Goal: Communication & Community: Answer question/provide support

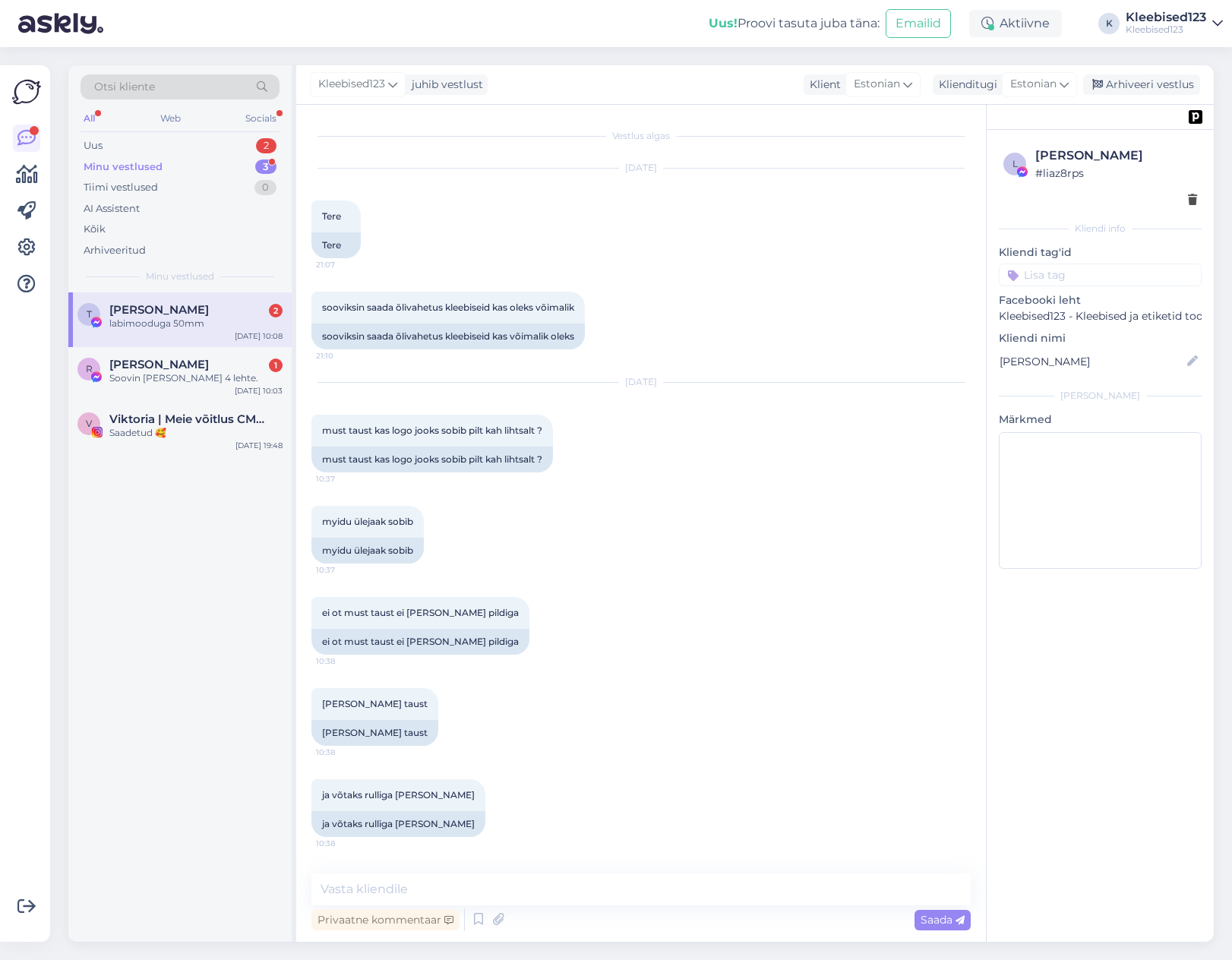
scroll to position [1179, 0]
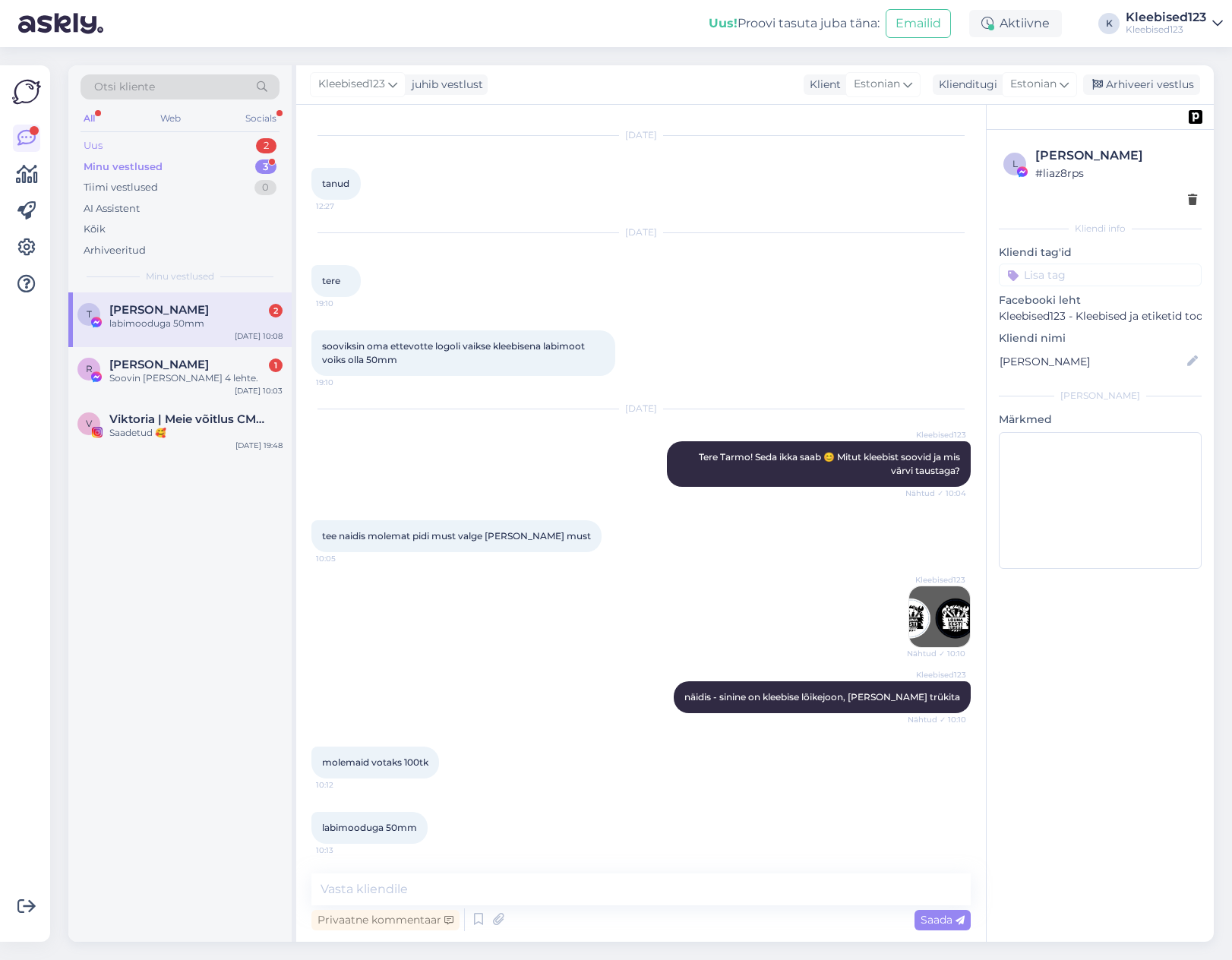
click at [188, 141] on div "Uus 2" at bounding box center [180, 145] width 199 height 21
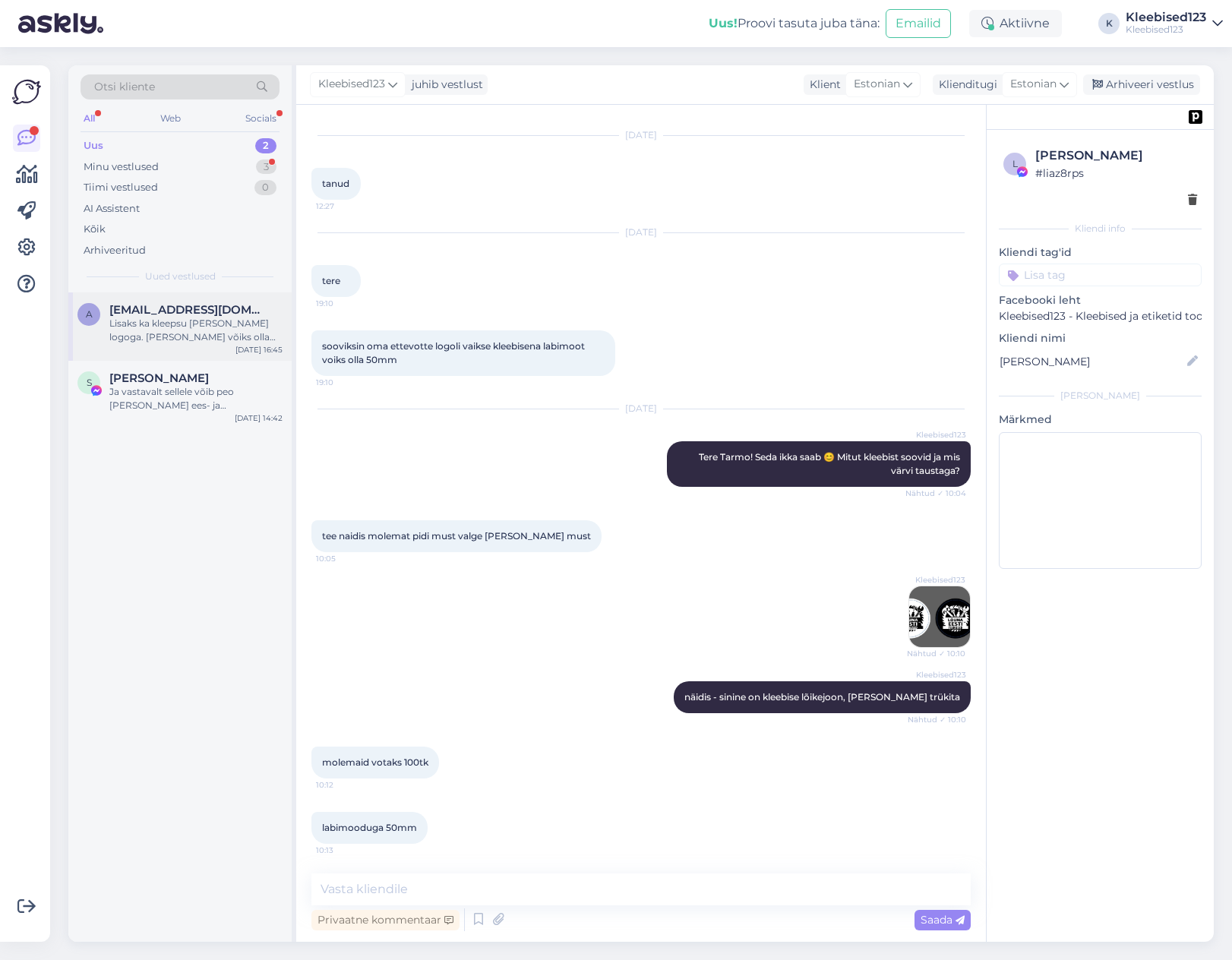
click at [183, 328] on div "Lisaks ka kleepsu [PERSON_NAME] logoga. [PERSON_NAME] võiks olla umbes 100 klee…" at bounding box center [195, 330] width 174 height 28
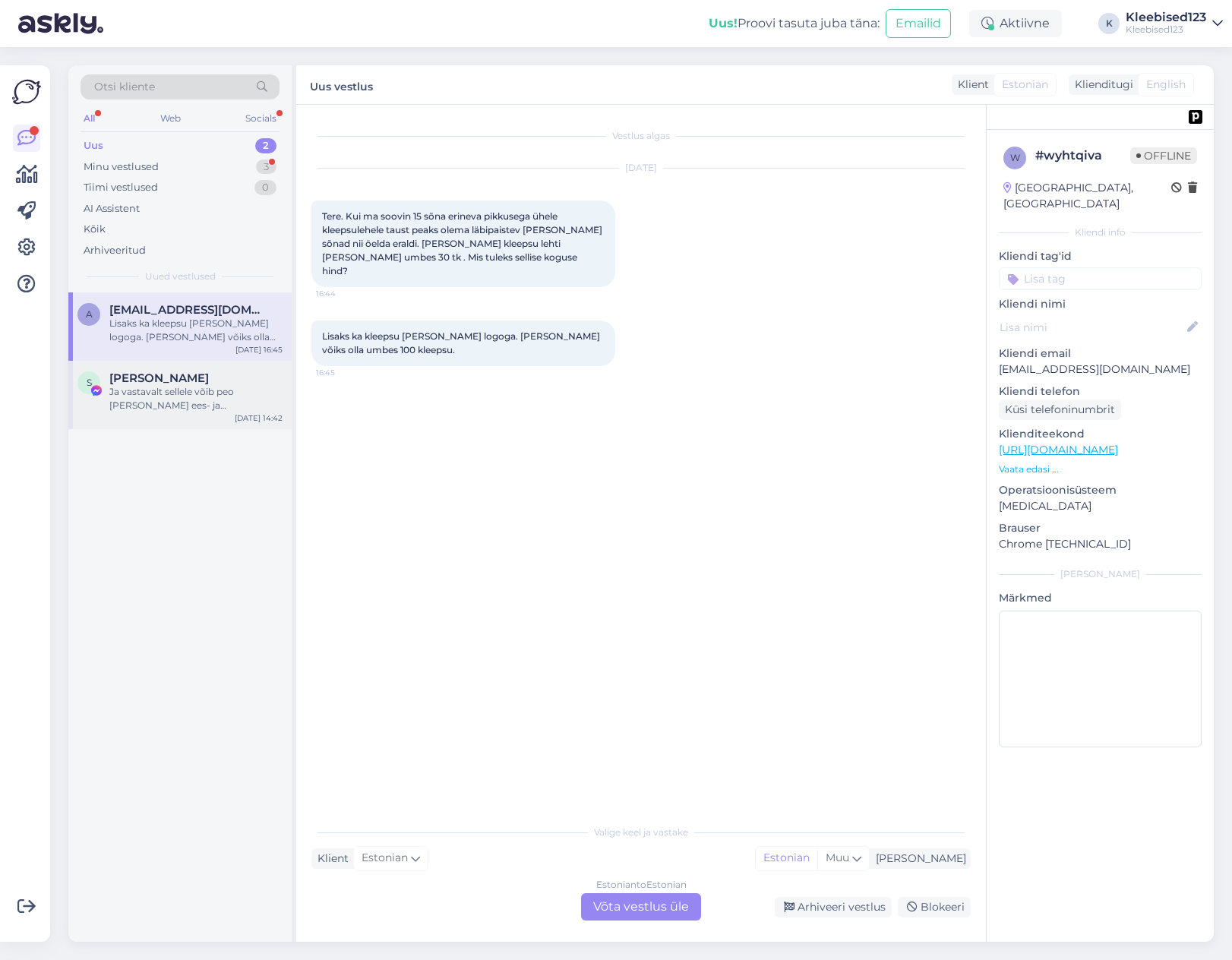
click at [174, 400] on div "Ja vastavalt sellele võib peo [PERSON_NAME] ees- ja perekonnanime järel." at bounding box center [195, 399] width 174 height 28
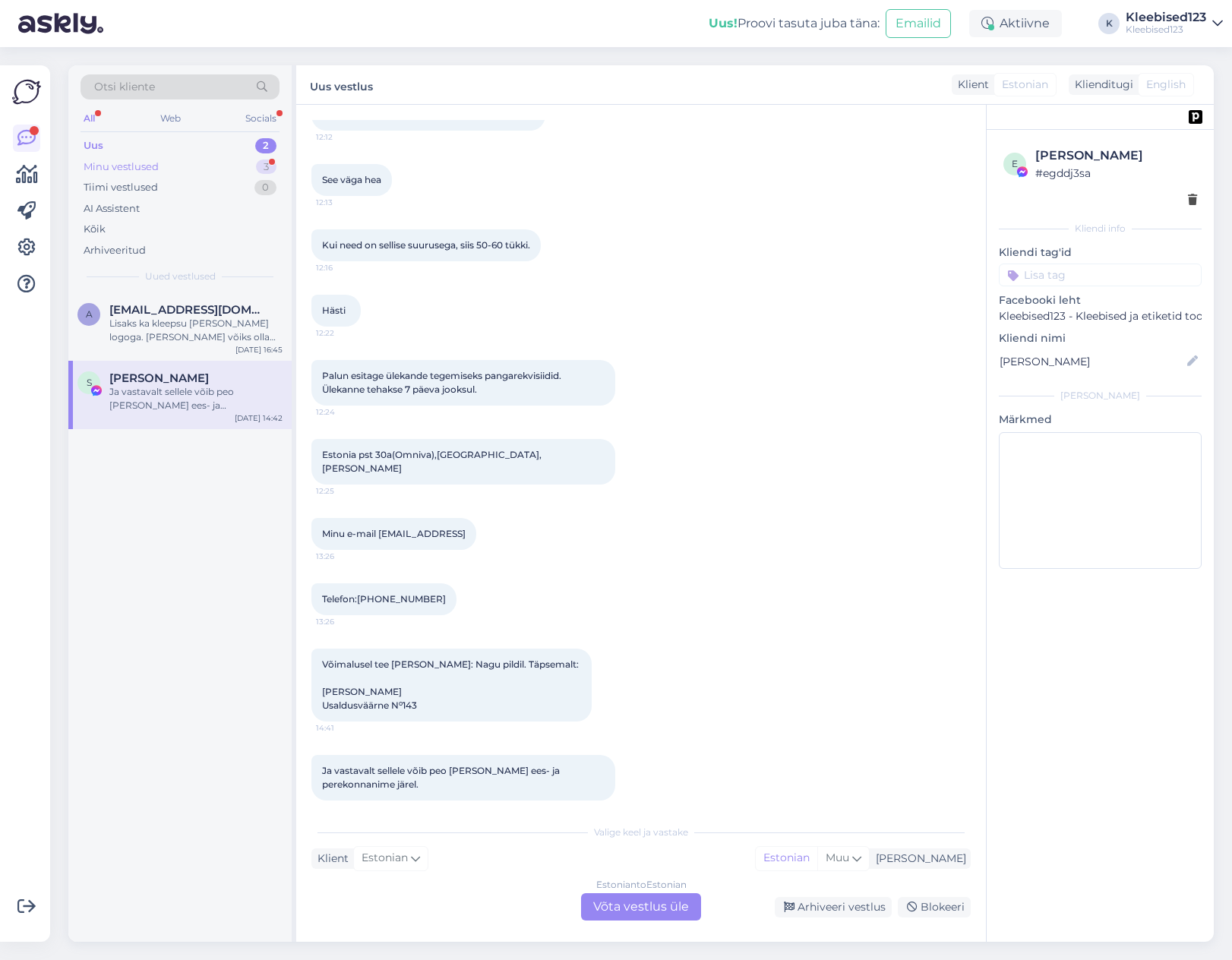
click at [143, 162] on div "Minu vestlused" at bounding box center [121, 167] width 75 height 15
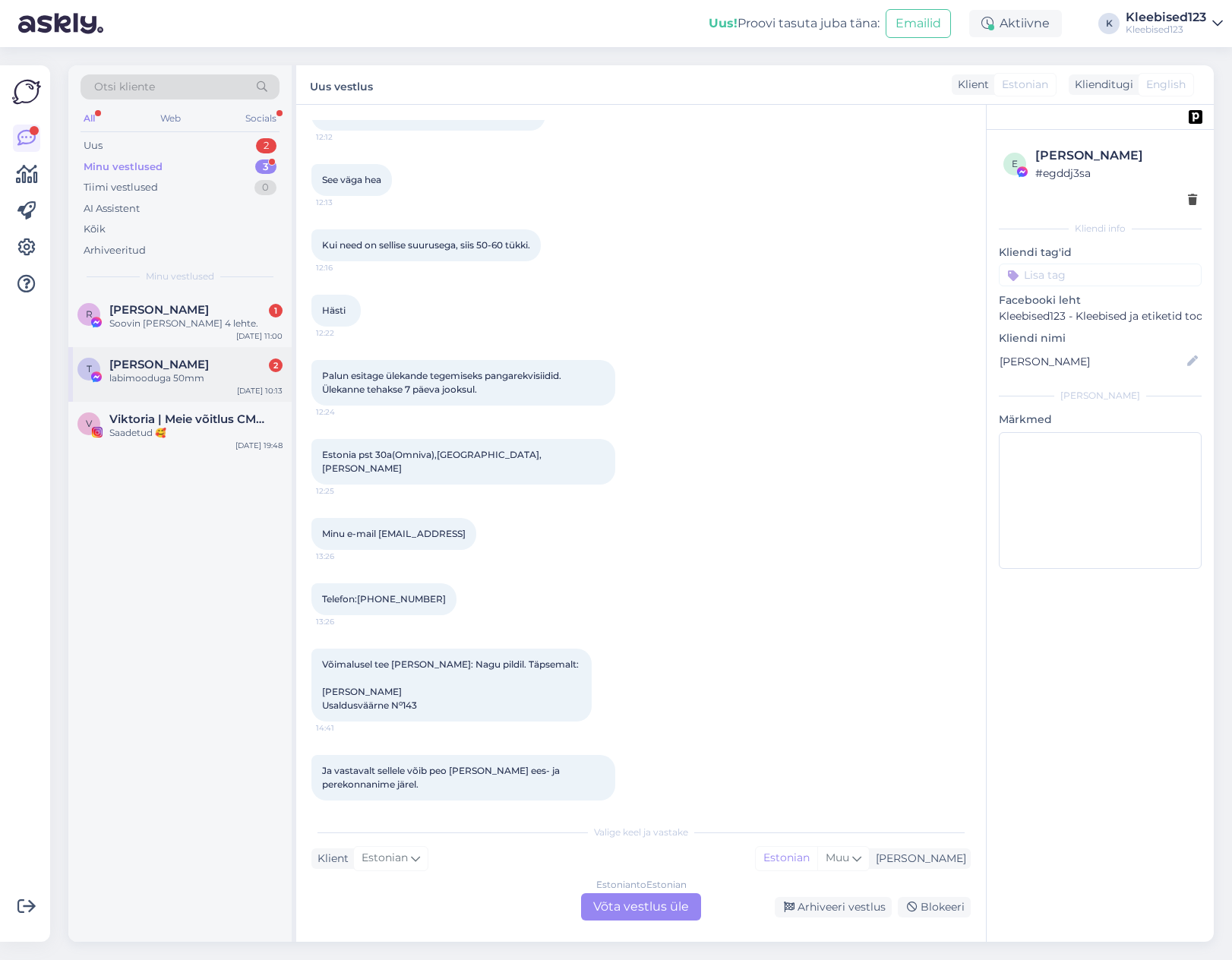
click at [164, 375] on div "labimooduga 50mm" at bounding box center [195, 378] width 174 height 14
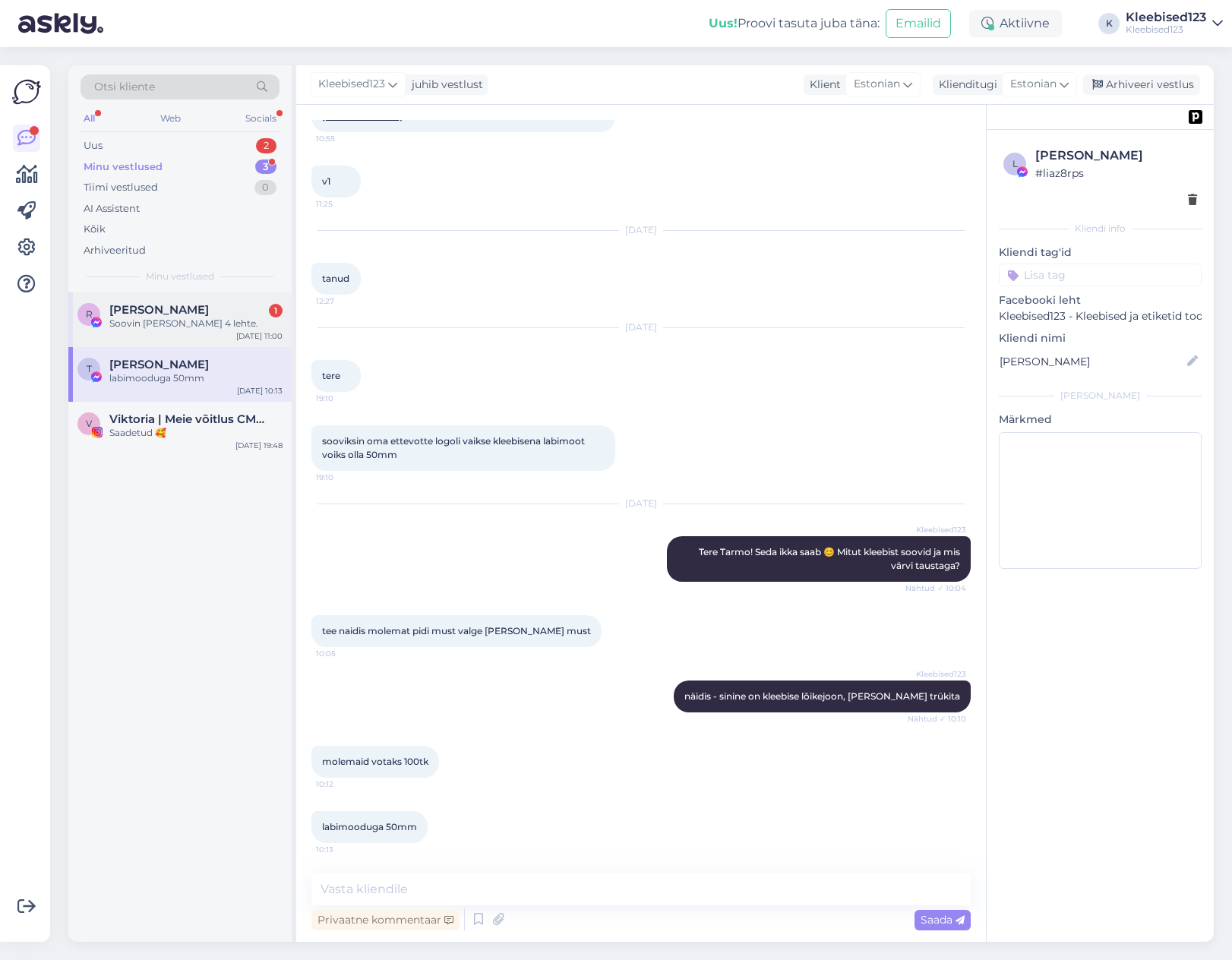
click at [185, 299] on div "R [PERSON_NAME] 1 Soovin [PERSON_NAME] 4 lehte. [DATE] 11:00" at bounding box center [180, 319] width 223 height 55
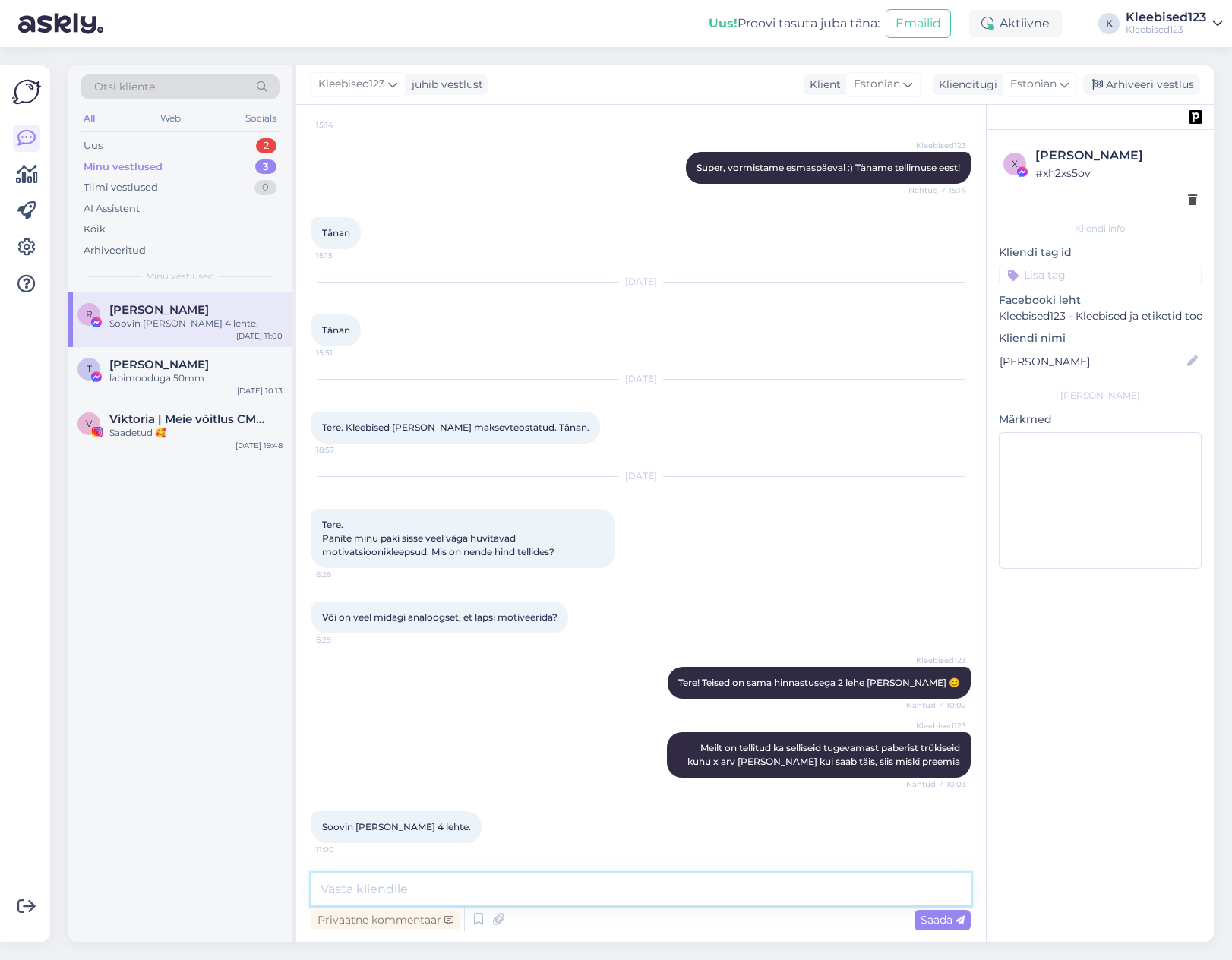
click at [465, 890] on textarea at bounding box center [641, 889] width 659 height 32
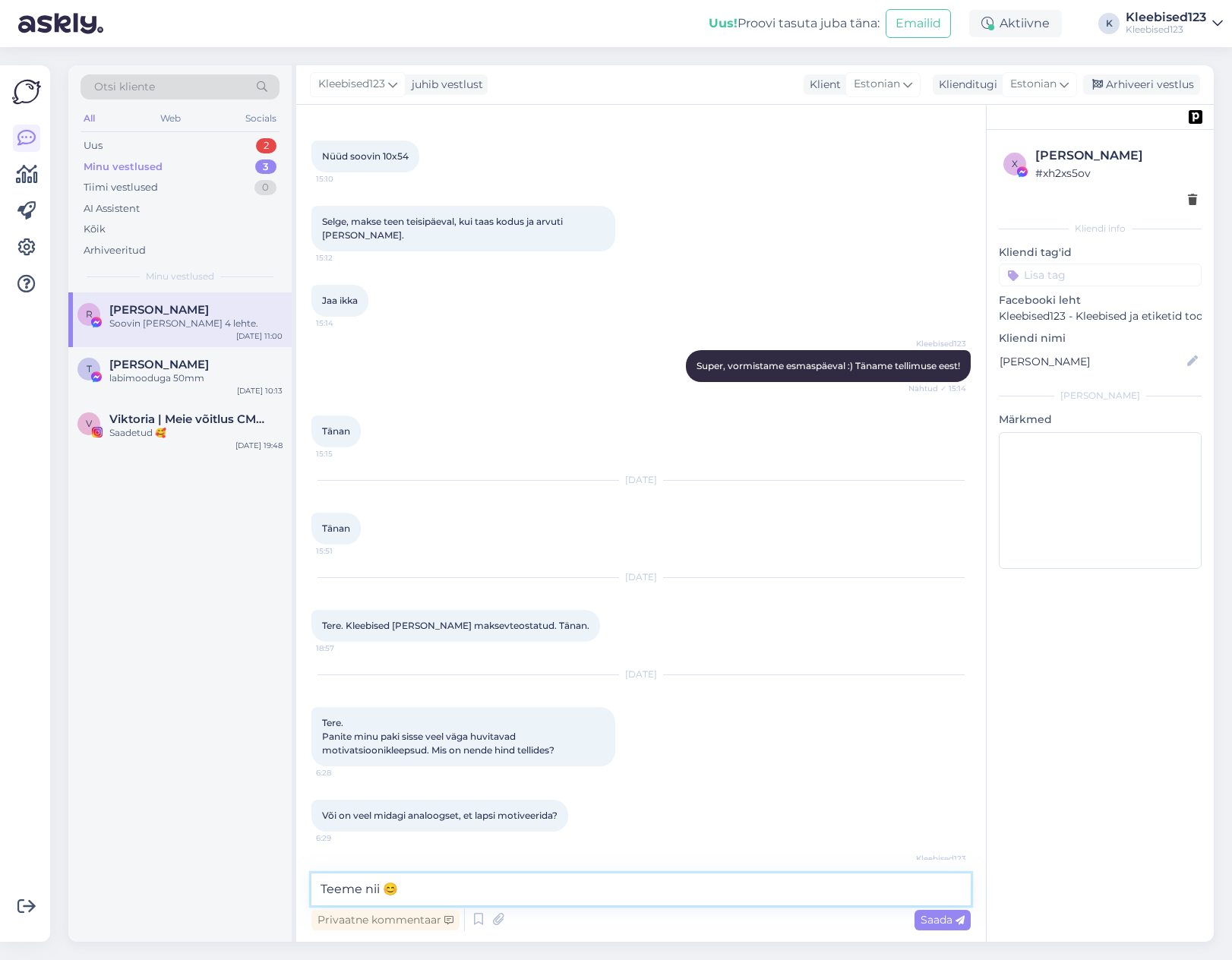
scroll to position [589, 0]
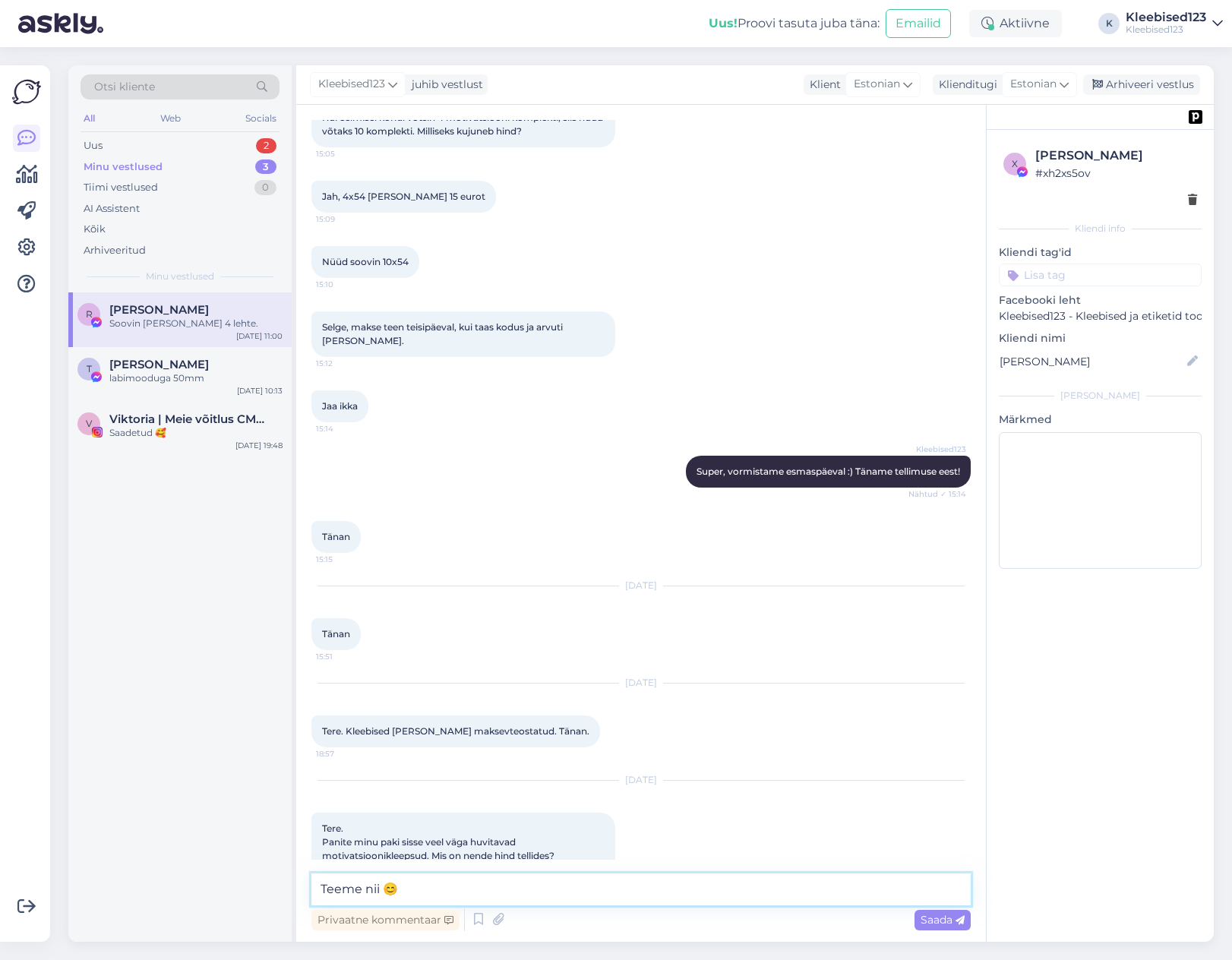
type textarea "Teeme nii 😊"
drag, startPoint x: 1127, startPoint y: 154, endPoint x: 1029, endPoint y: 146, distance: 98.3
click at [1029, 147] on div "x [PERSON_NAME] # xh2xs5ov" at bounding box center [1099, 164] width 193 height 35
copy div "[PERSON_NAME]"
click at [940, 916] on span "Saada" at bounding box center [942, 919] width 44 height 14
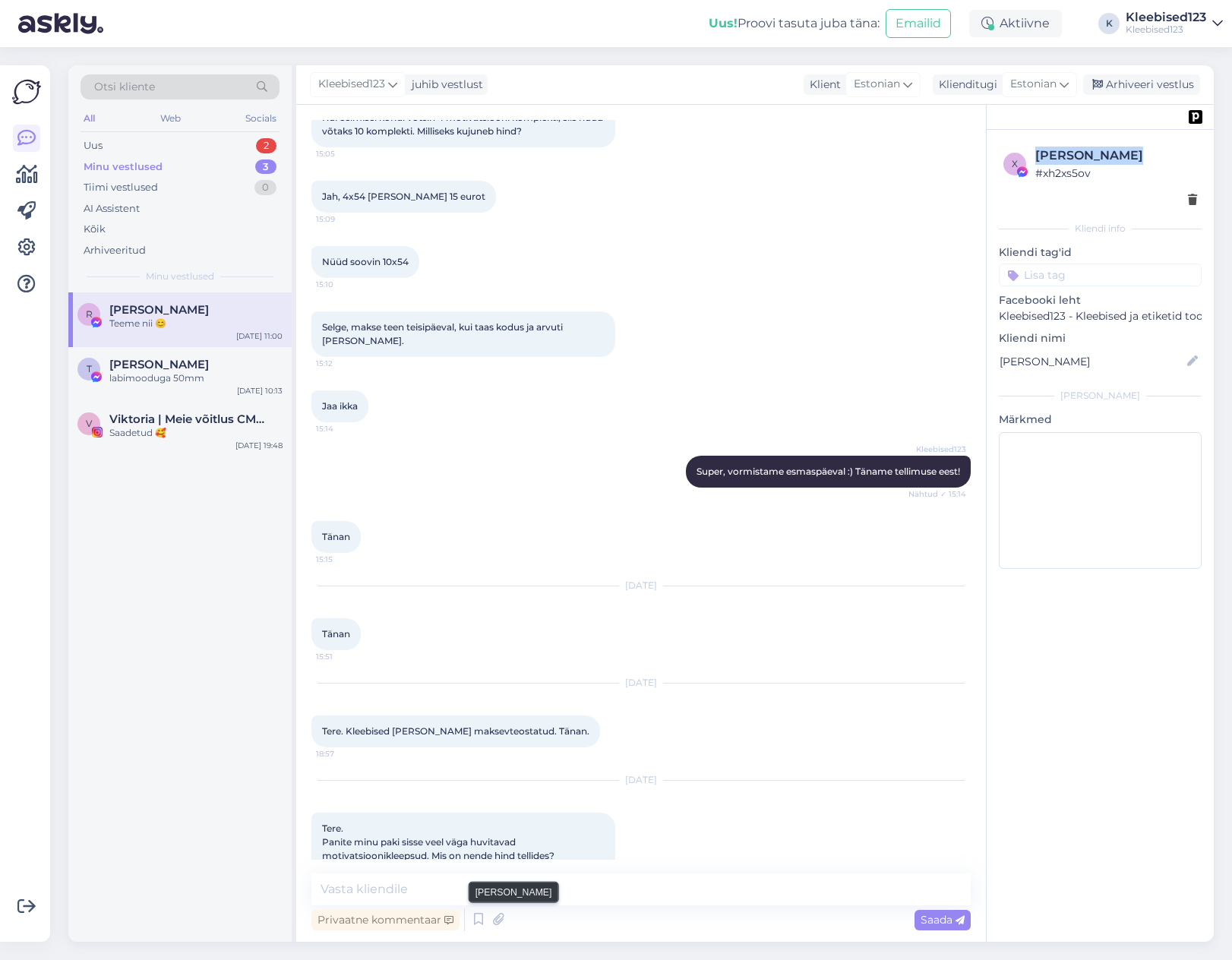
scroll to position [958, 0]
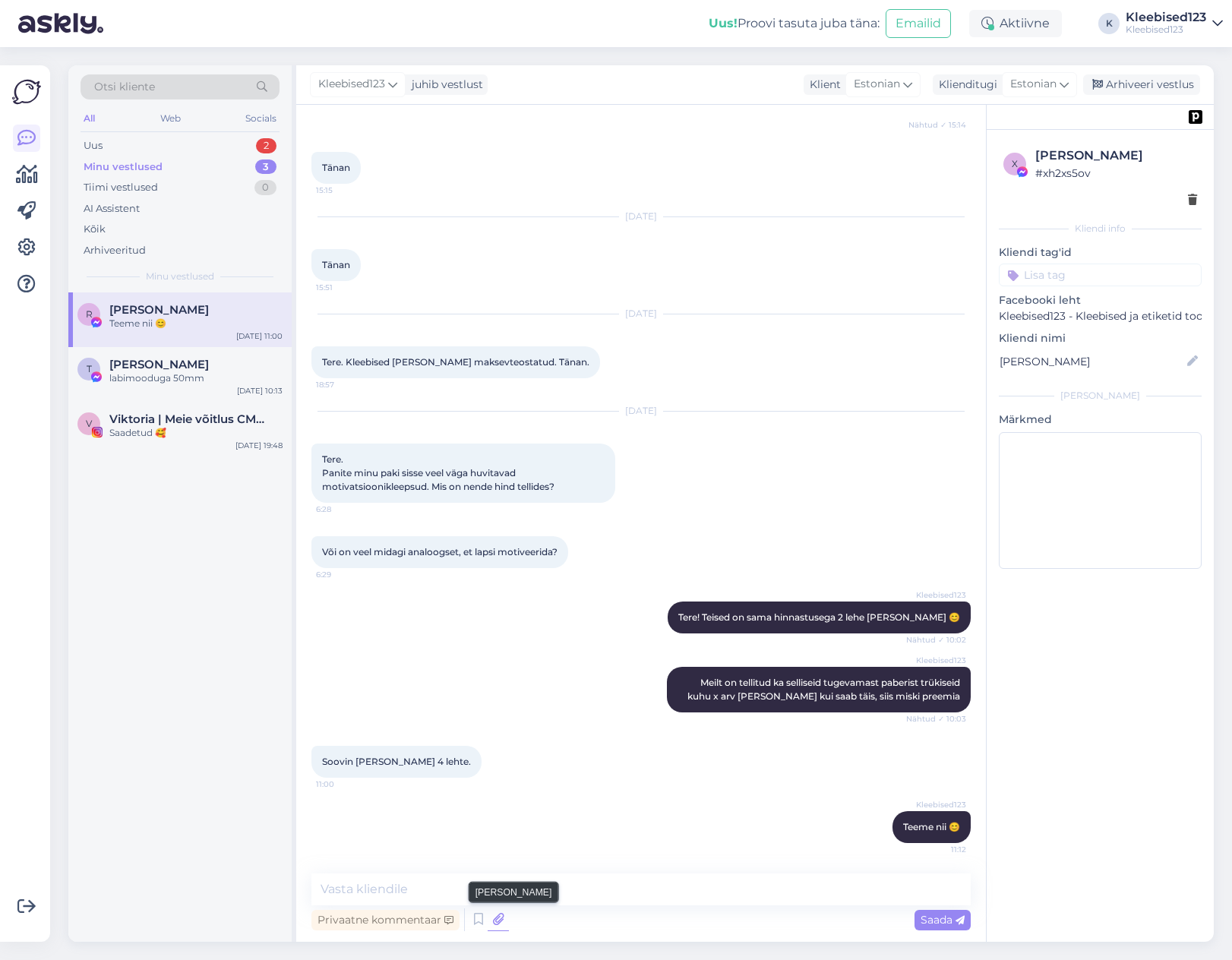
click at [497, 918] on icon at bounding box center [497, 918] width 21 height 23
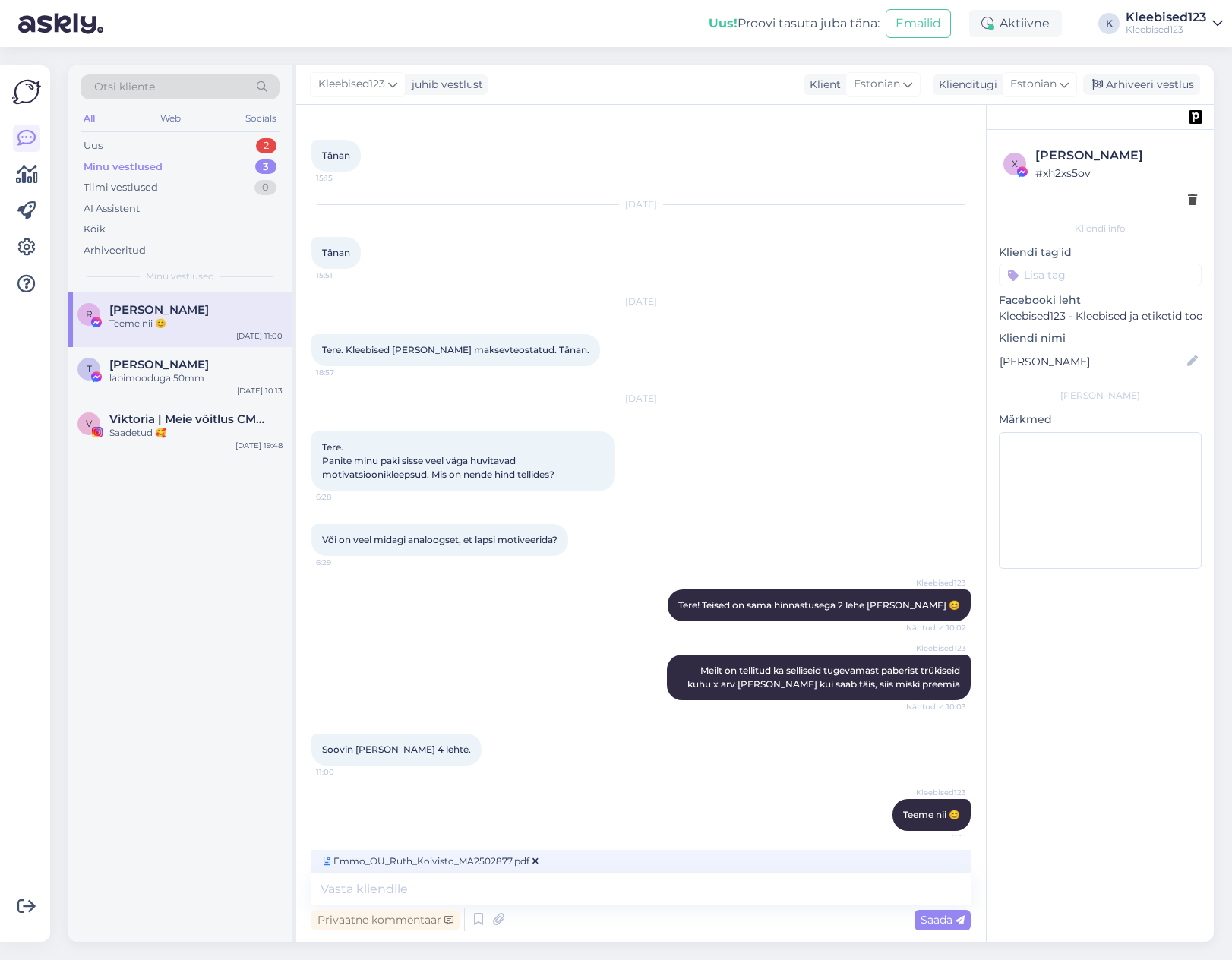
scroll to position [981, 0]
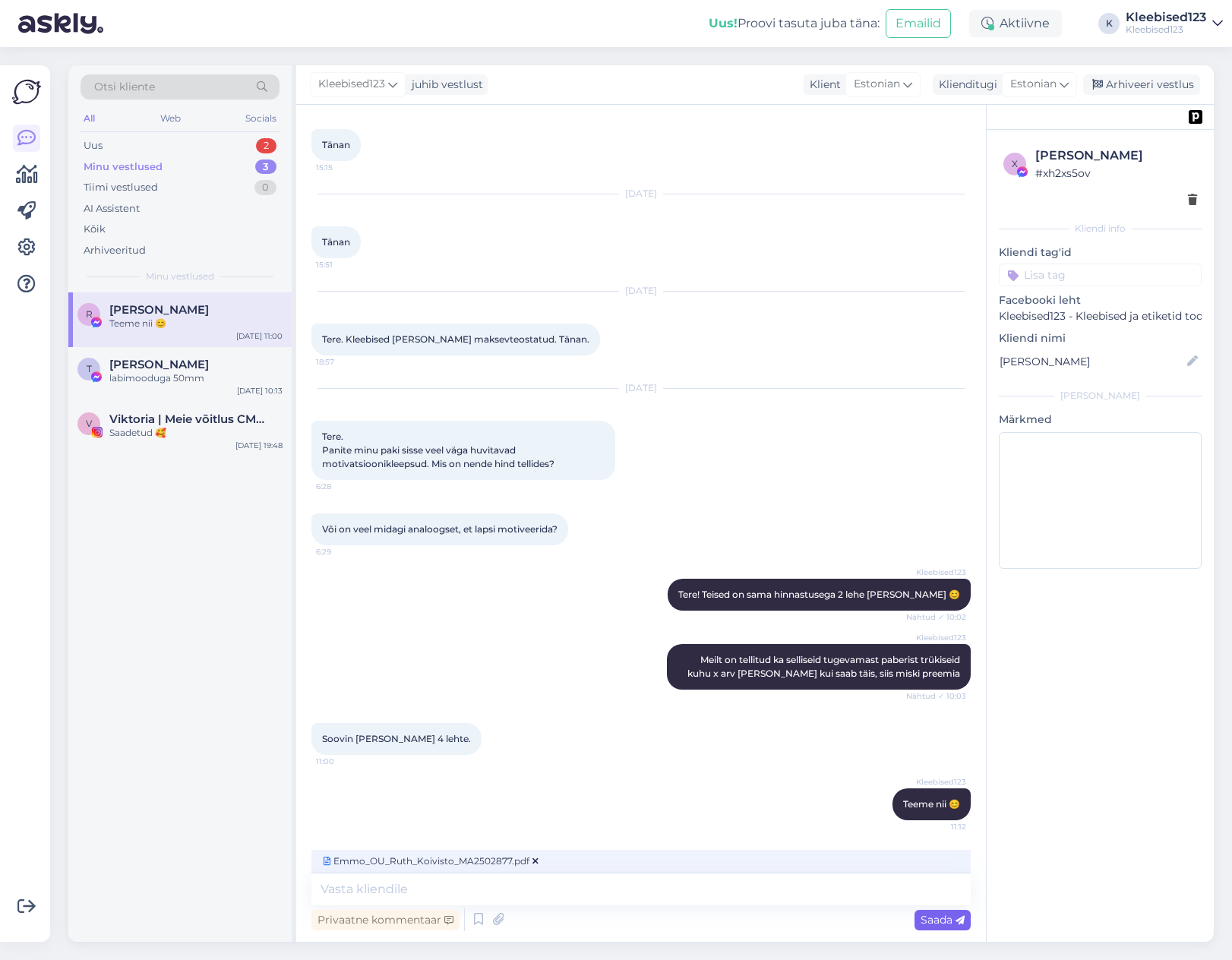
click at [927, 917] on span "Saada" at bounding box center [942, 919] width 44 height 14
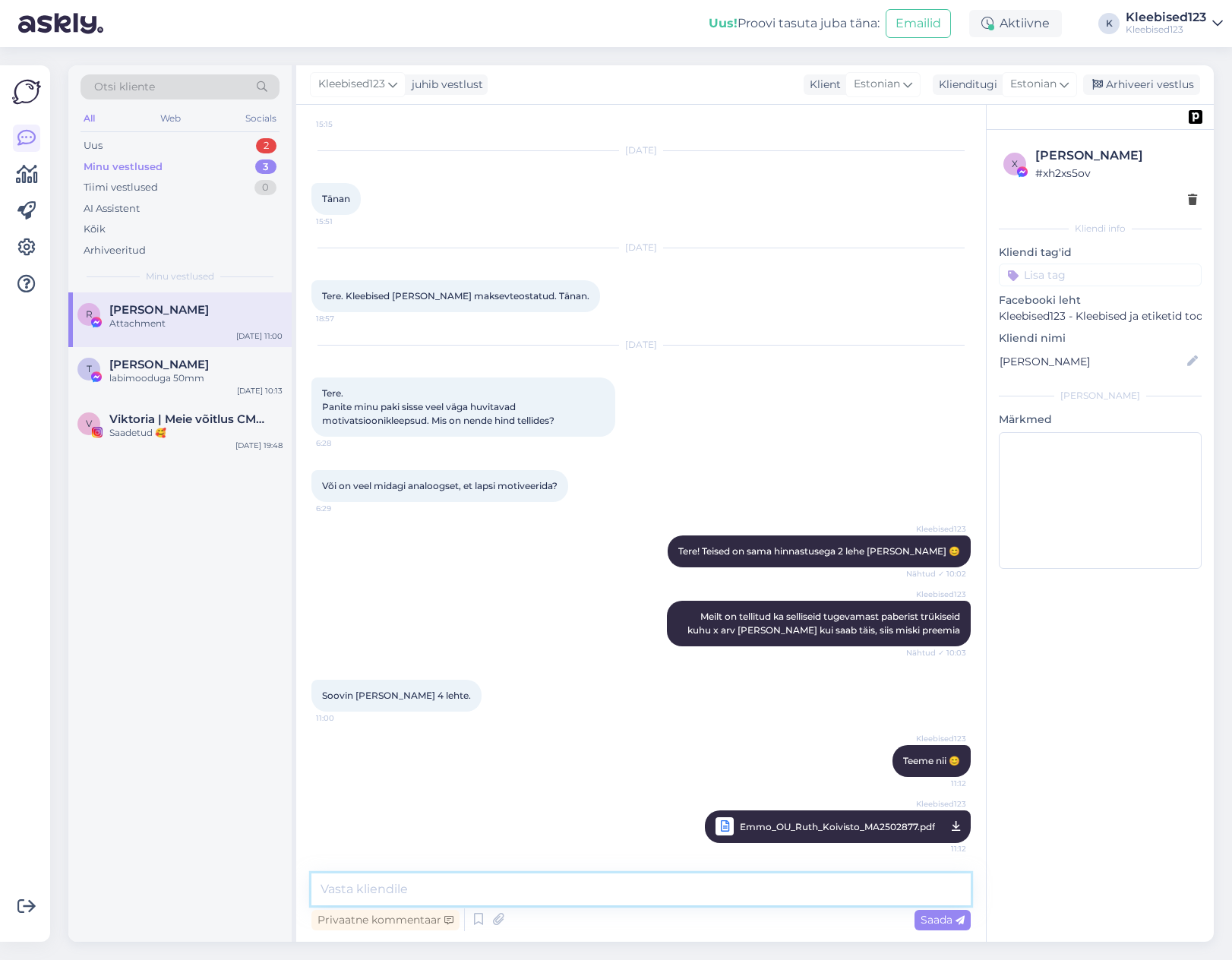
click at [767, 883] on textarea at bounding box center [641, 889] width 659 height 32
type textarea "Täname tellimuse eest!"
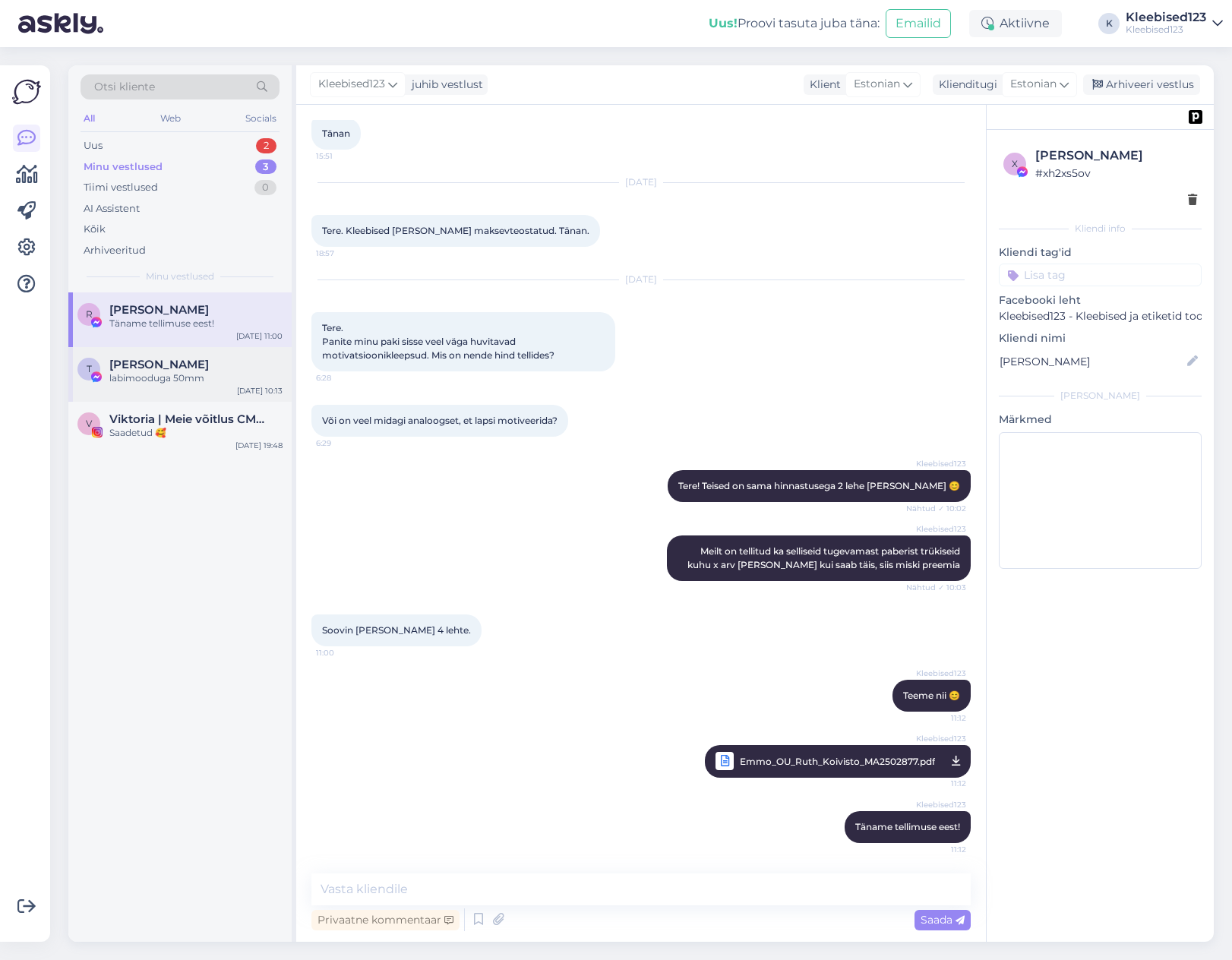
click at [162, 371] on div "labimooduga 50mm" at bounding box center [195, 378] width 174 height 14
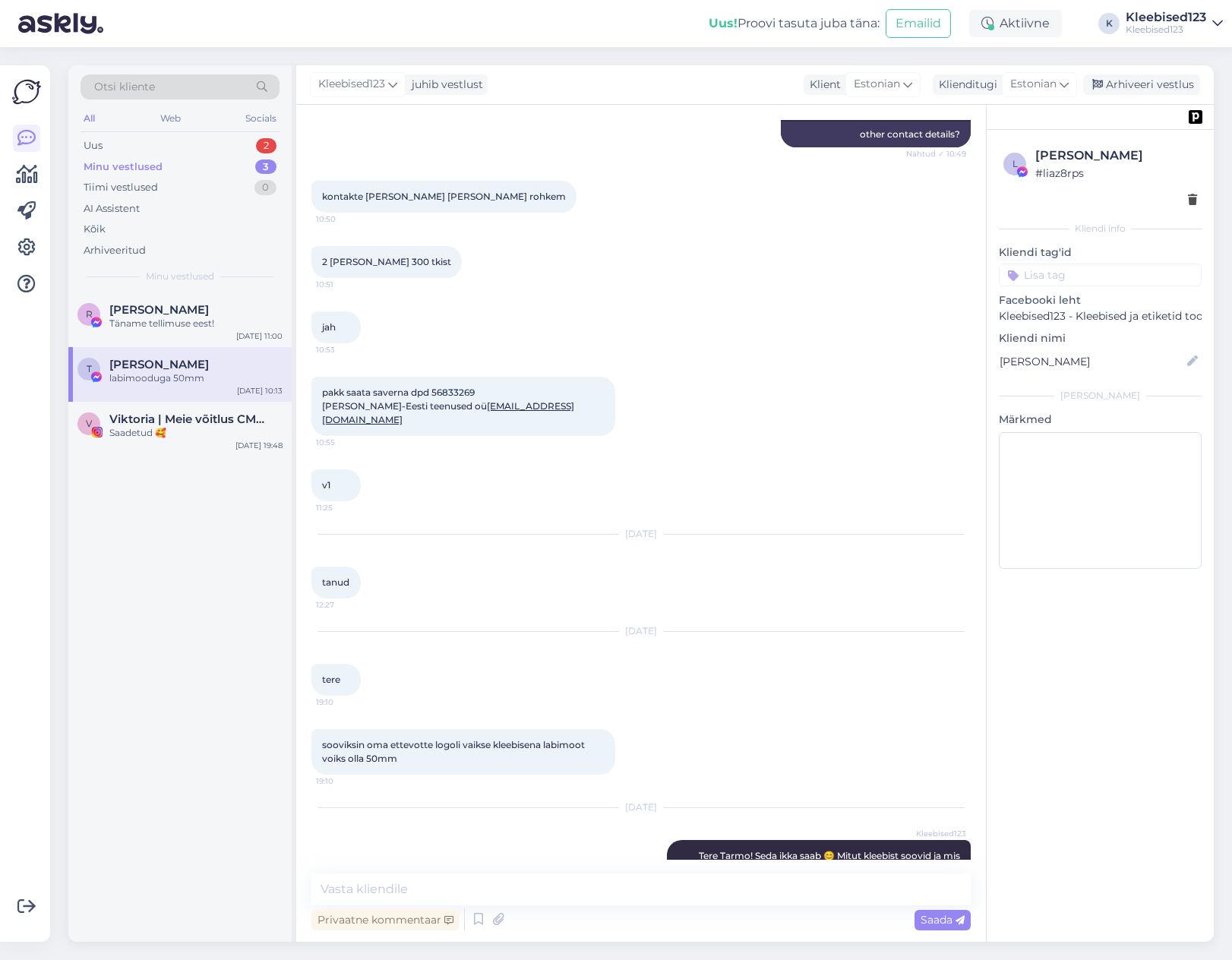
scroll to position [780, 0]
drag, startPoint x: 445, startPoint y: 407, endPoint x: 343, endPoint y: 404, distance: 102.0
click at [343, 404] on span "pakk saata saverna dpd 56833269 [PERSON_NAME]-Eesti teenused oü [EMAIL_ADDRESS]…" at bounding box center [448, 406] width 252 height 39
copy span "Lõuna-Eesti teenused"
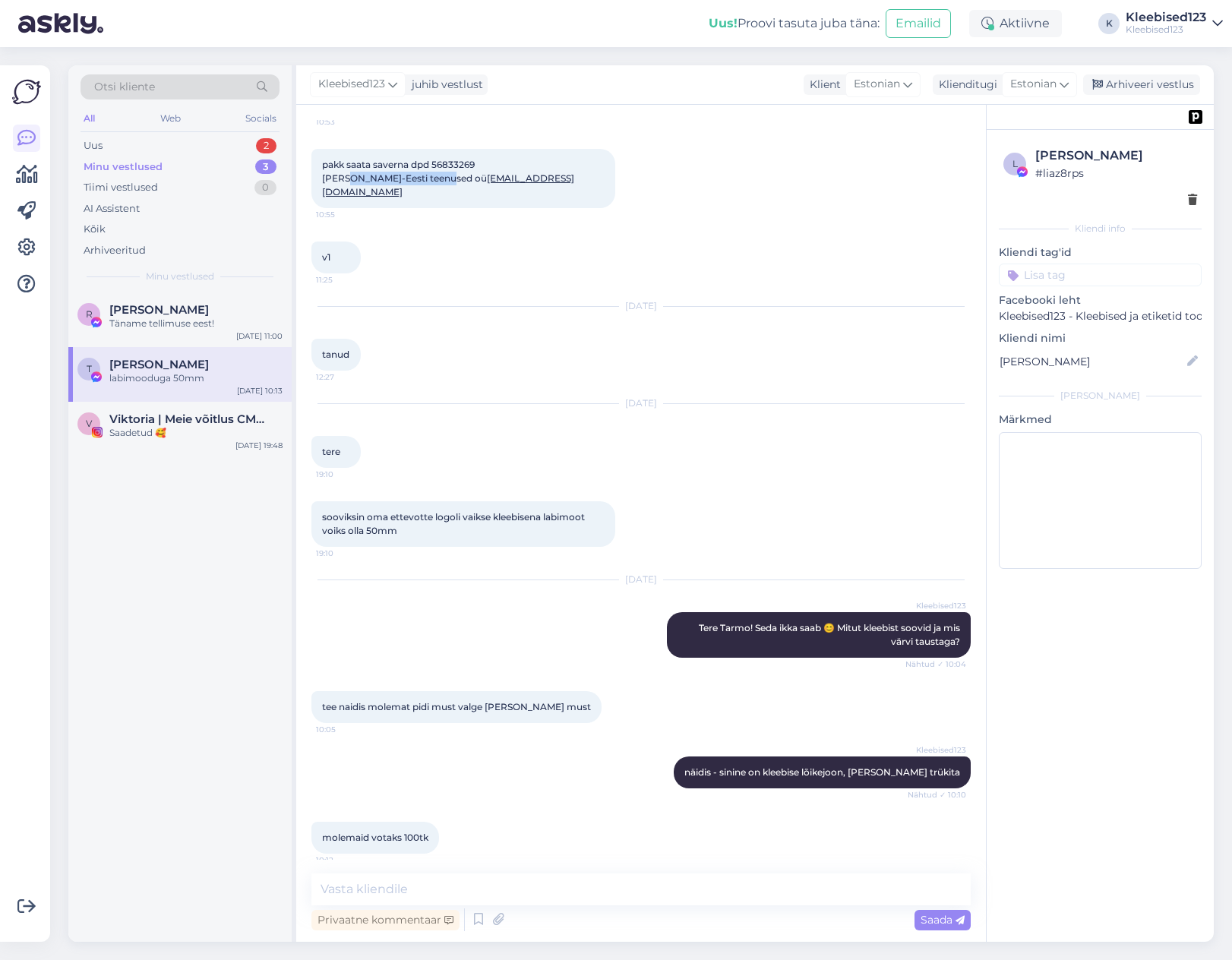
scroll to position [1084, 0]
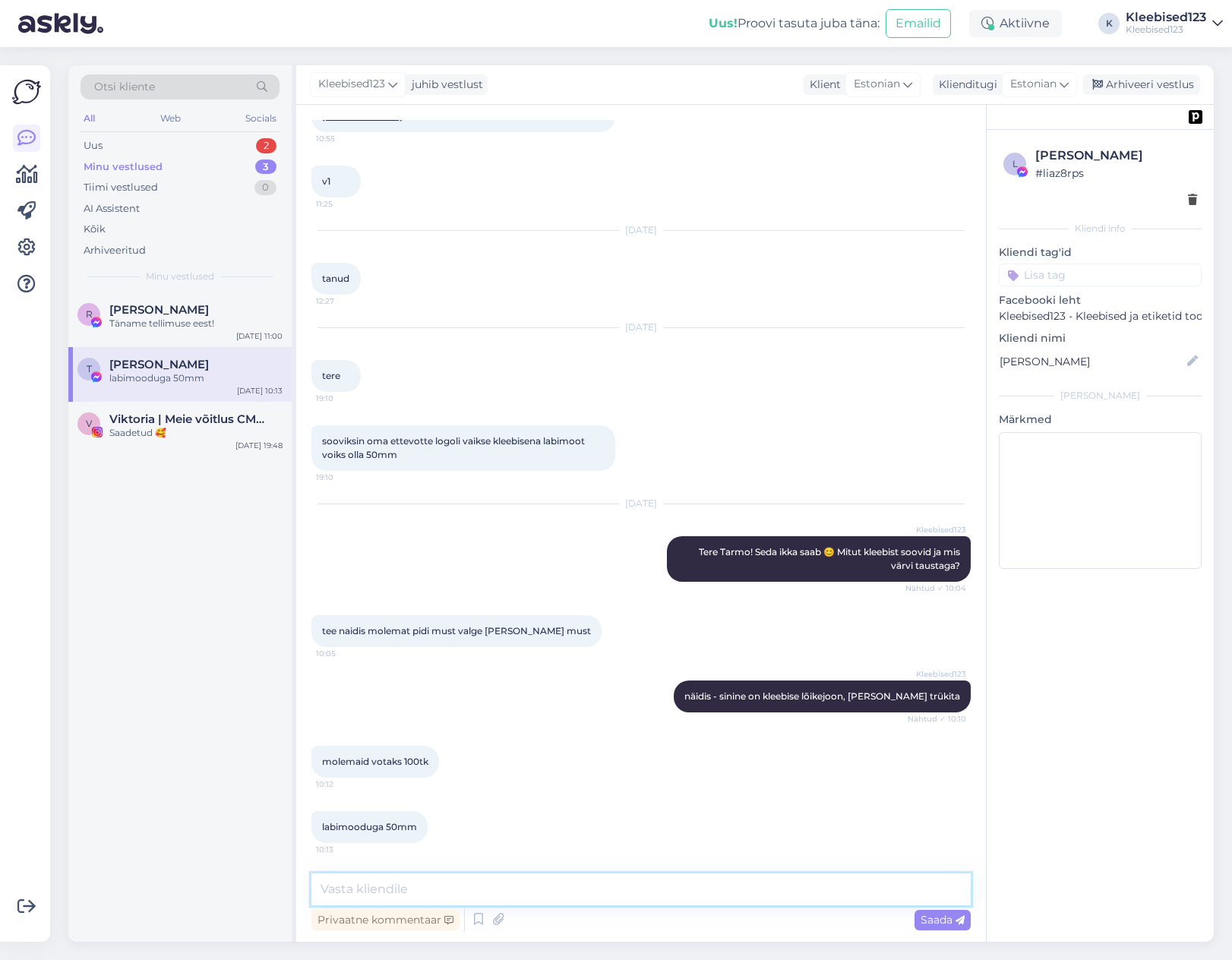
click at [439, 897] on textarea at bounding box center [641, 889] width 659 height 32
type textarea "p"
type textarea "kas kleebised ise kleepimiseks, et [PERSON_NAME]?"
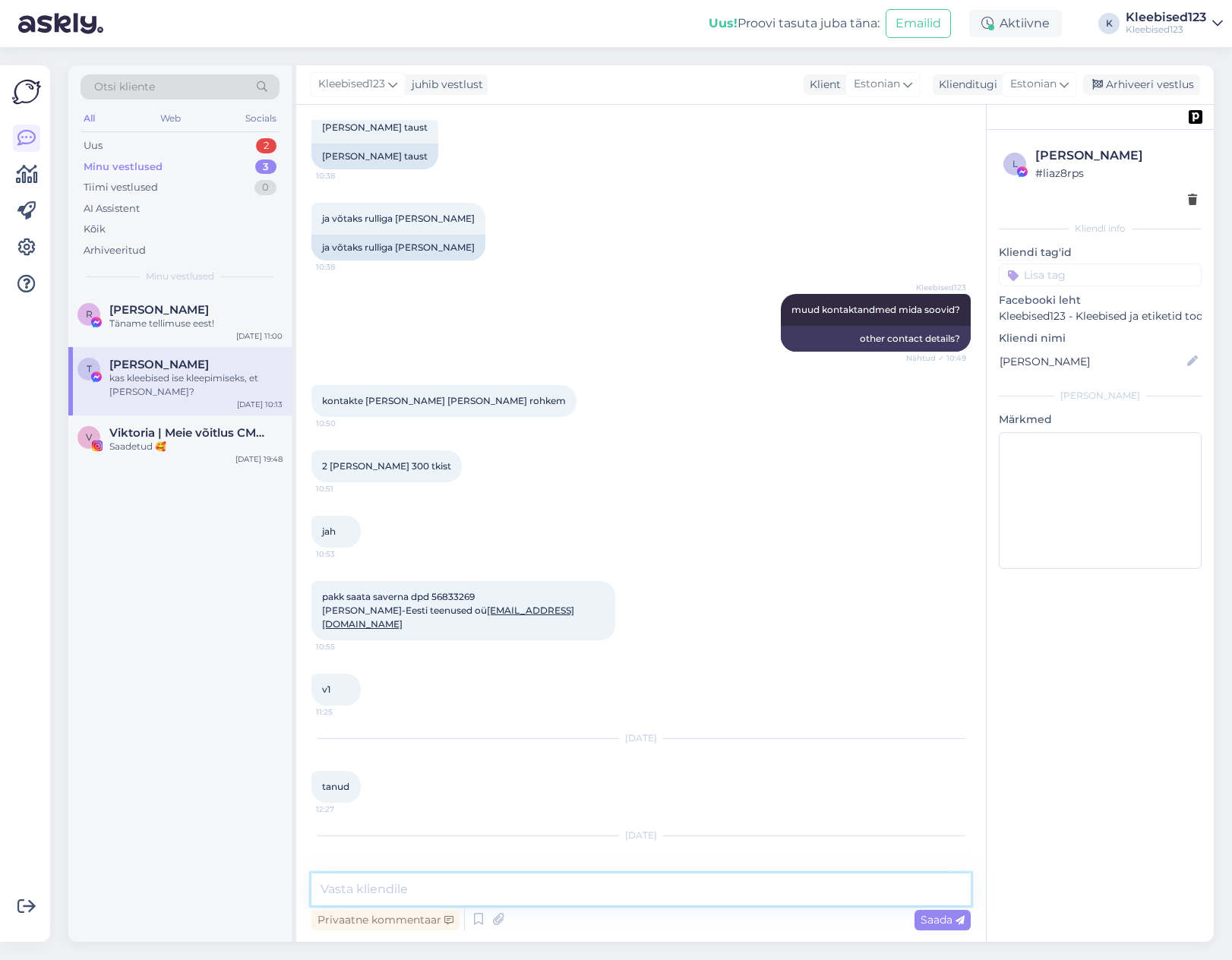
scroll to position [542, 0]
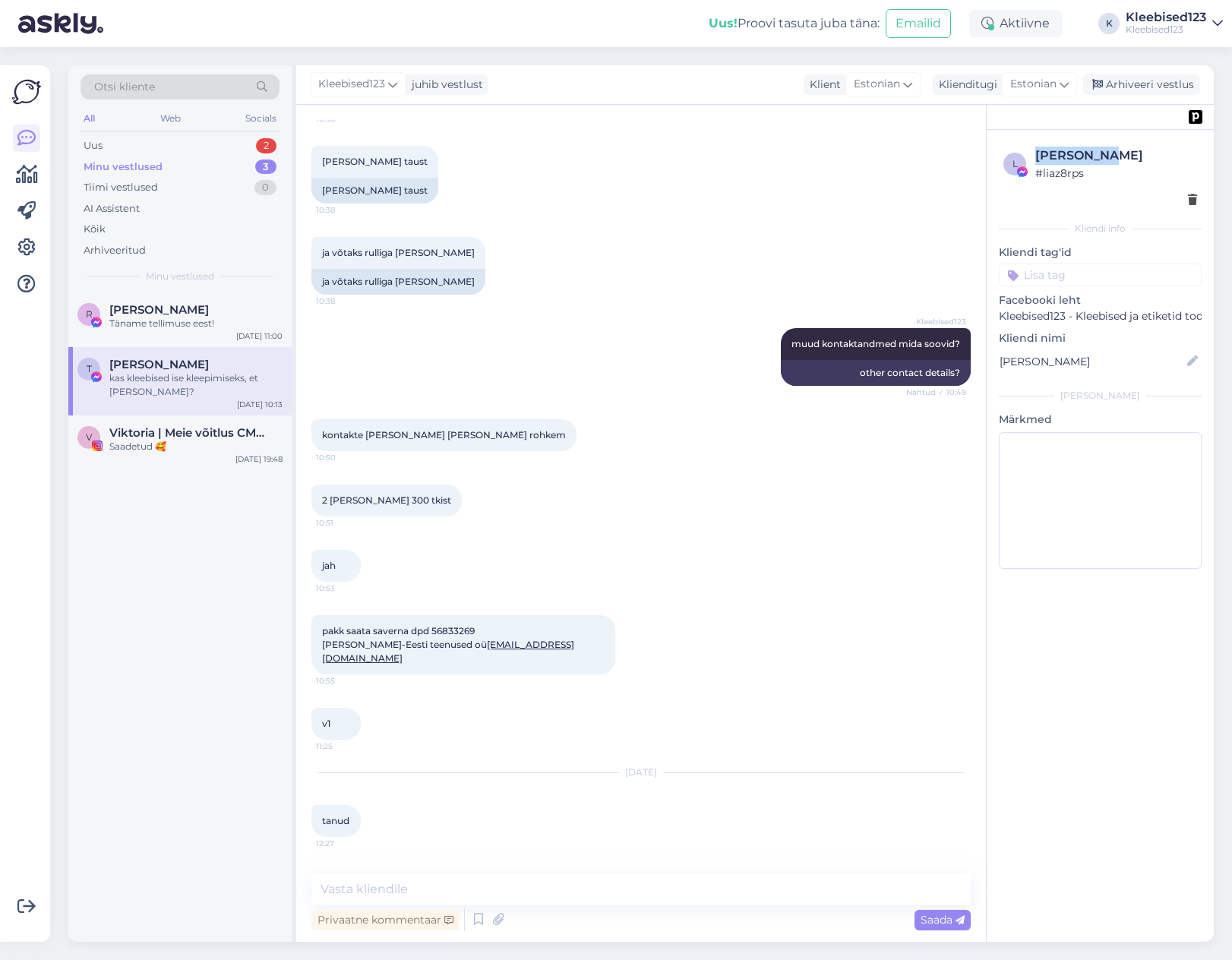
drag, startPoint x: 1135, startPoint y: 147, endPoint x: 1037, endPoint y: 154, distance: 98.2
click at [1037, 154] on div "[PERSON_NAME]" at bounding box center [1115, 156] width 162 height 18
copy div "[PERSON_NAME]"
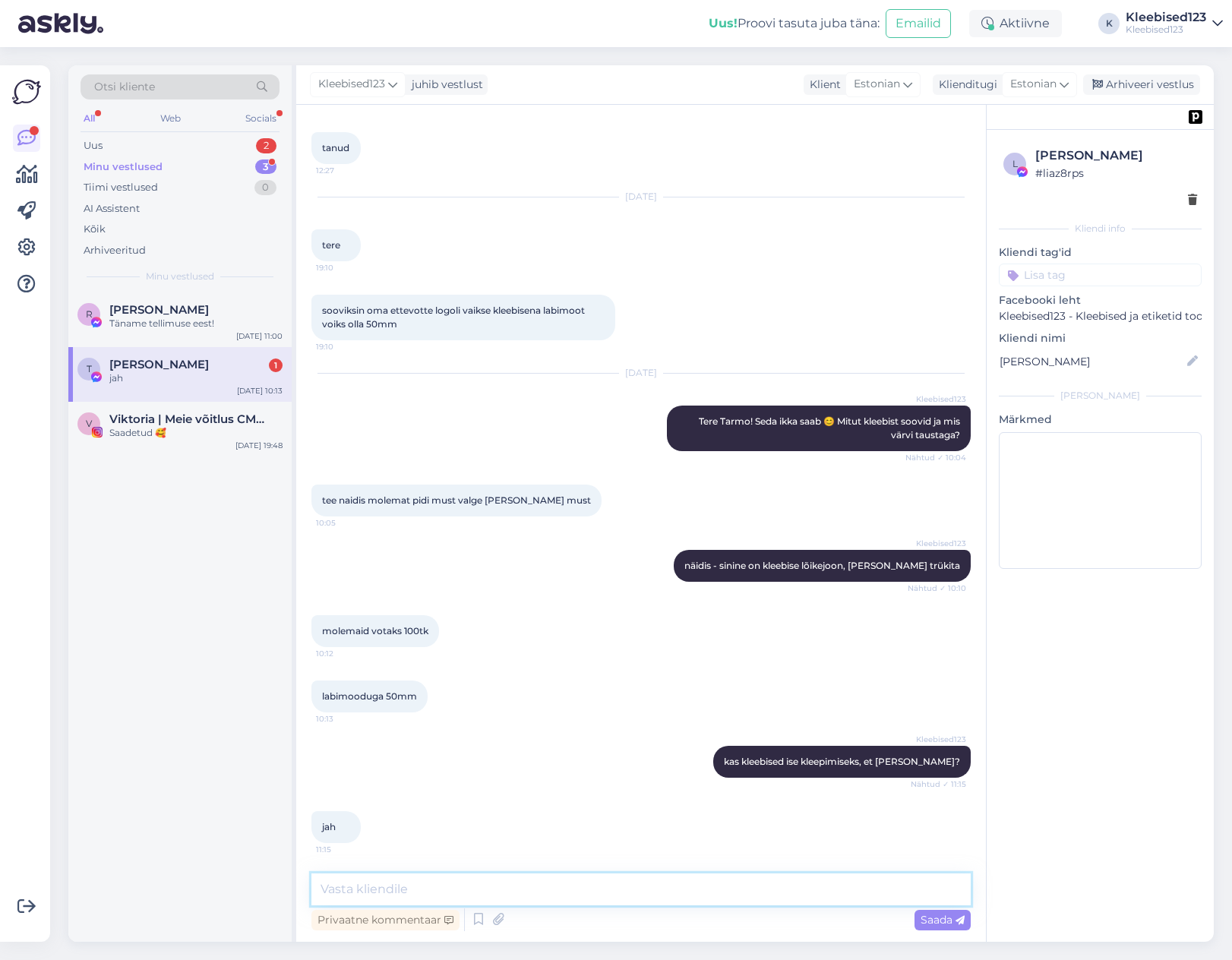
click at [386, 891] on textarea at bounding box center [641, 889] width 659 height 32
paste textarea "€36,10"
type textarea "Hästi, hinnaks saame pakkuda 50mm kleebised 100+100tk €36,10"
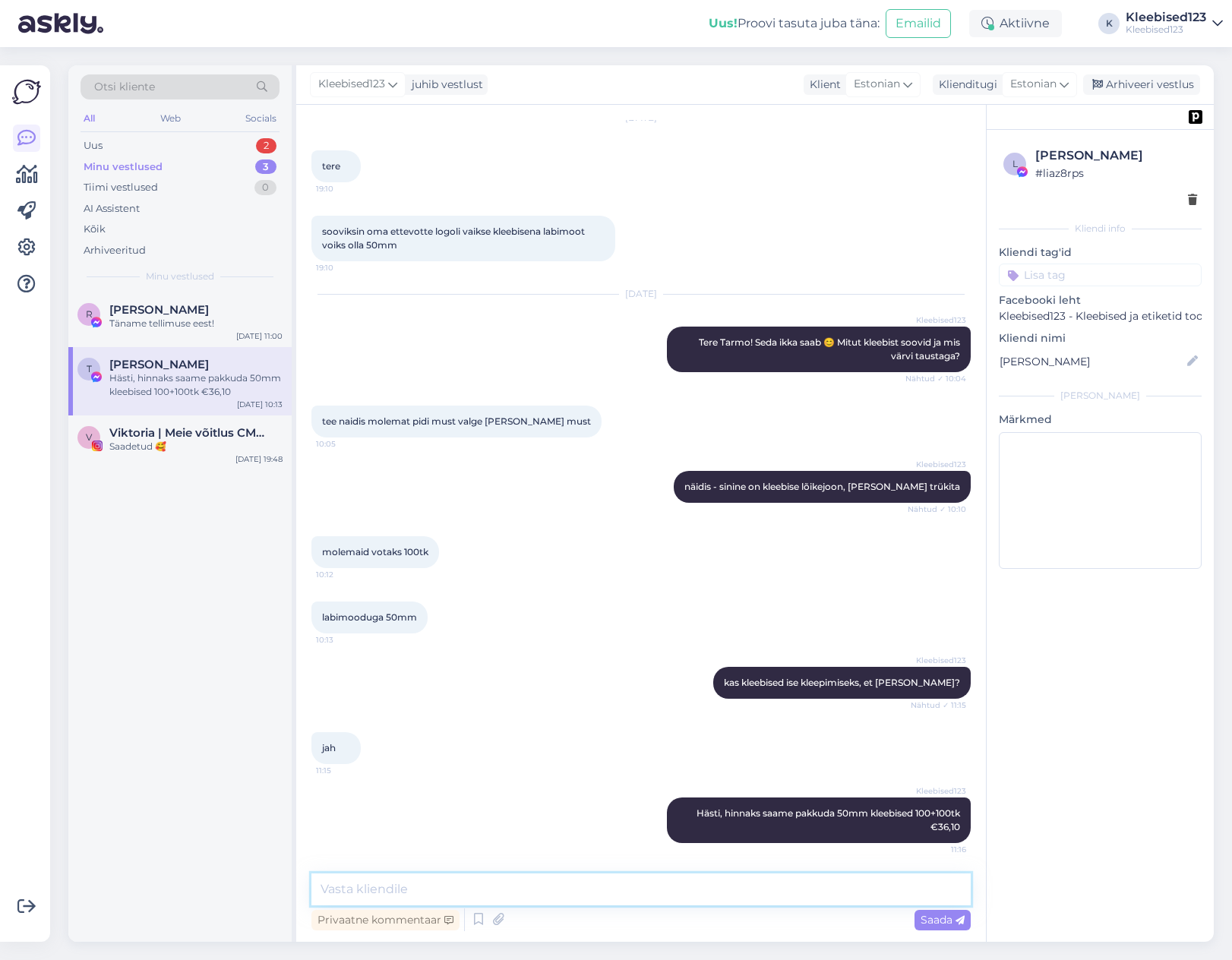
click at [789, 892] on textarea at bounding box center [641, 889] width 659 height 32
type textarea "Kas paneme lehele pooleks - osad üht [PERSON_NAME] teist [PERSON_NAME]?"
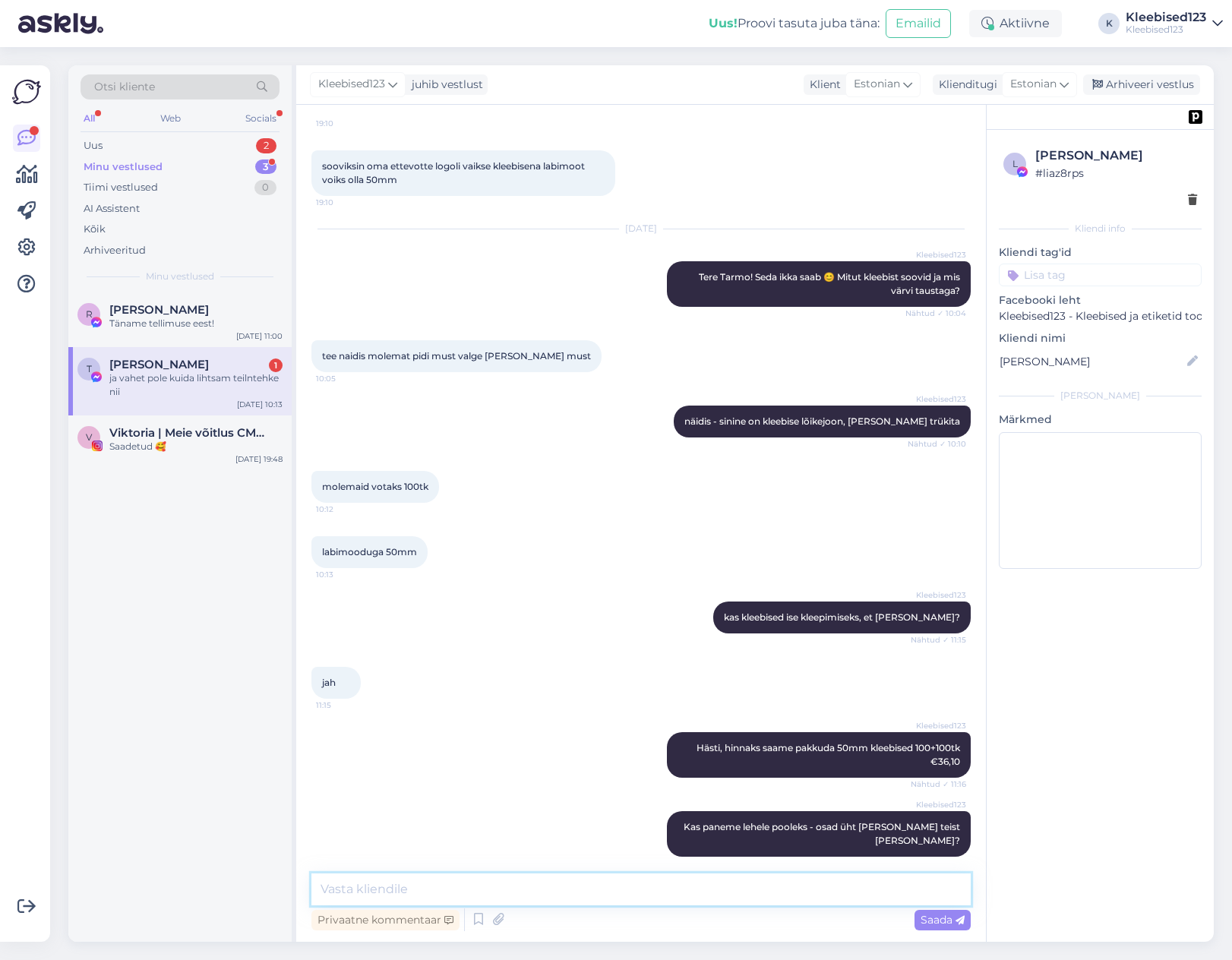
scroll to position [1424, 0]
